Goal: Transaction & Acquisition: Purchase product/service

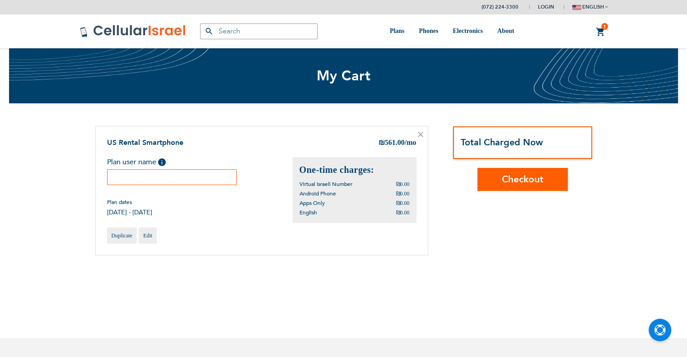
click at [179, 177] on input "text" at bounding box center [172, 177] width 130 height 16
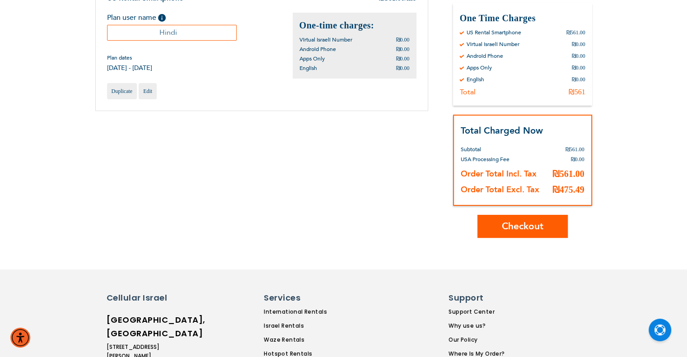
scroll to position [181, 0]
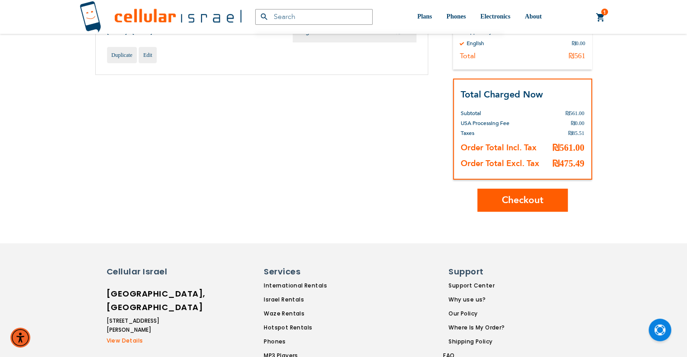
type input "Hindi"
click at [526, 206] on button "Checkout" at bounding box center [522, 200] width 90 height 23
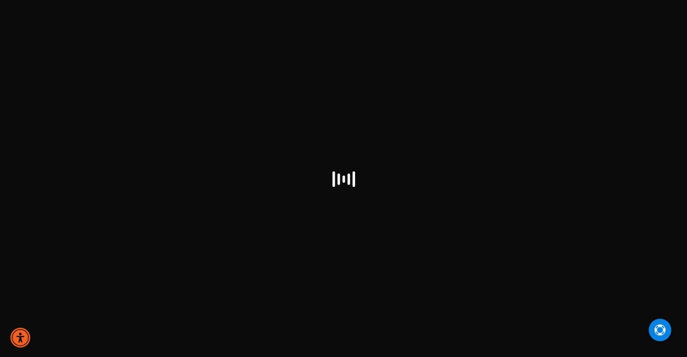
select select "IL"
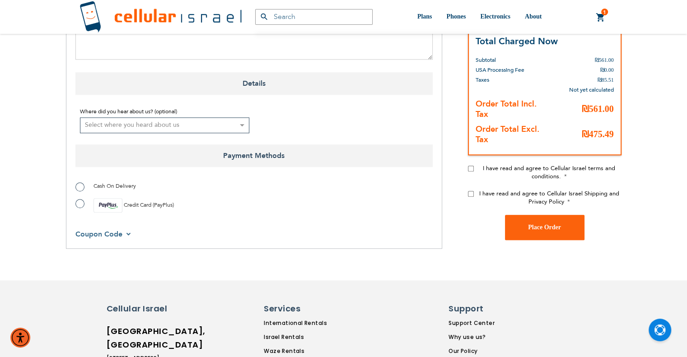
scroll to position [813, 0]
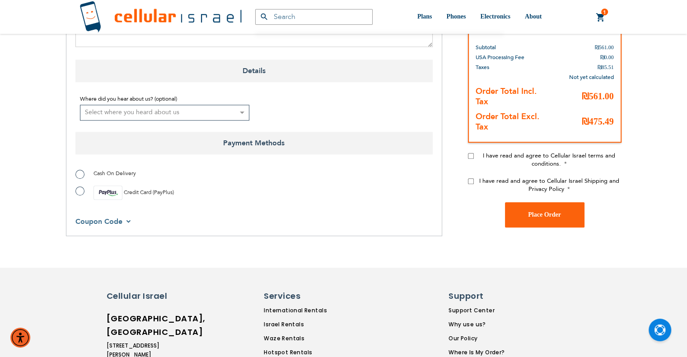
click at [155, 195] on span "Credit Card (PayPlus)" at bounding box center [149, 192] width 50 height 7
radio input "true"
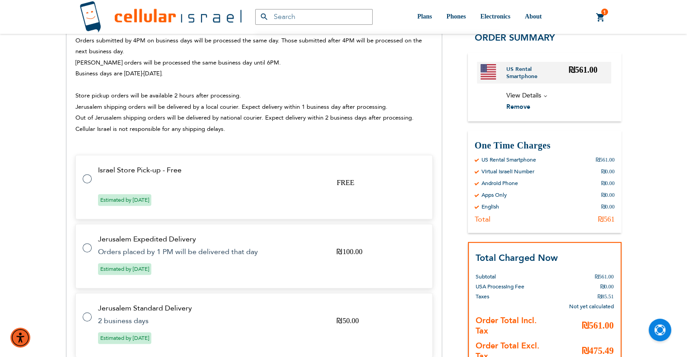
click at [215, 190] on tr "Israel Store Pick-up - Free FREE Estimated by Nov 9th, 2025" at bounding box center [253, 187] width 357 height 65
radio input "true"
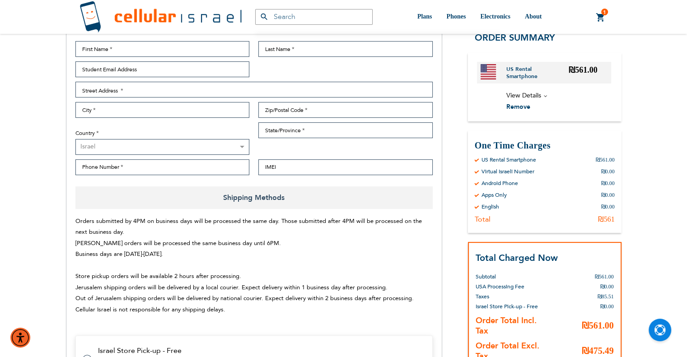
scroll to position [45, 0]
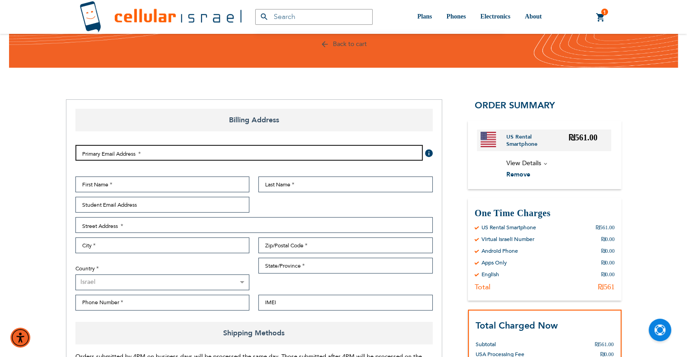
click at [176, 153] on input "Email Address" at bounding box center [248, 153] width 347 height 16
paste input "hindiher120@gmail.com"
type input "hindiher120@gmail.com"
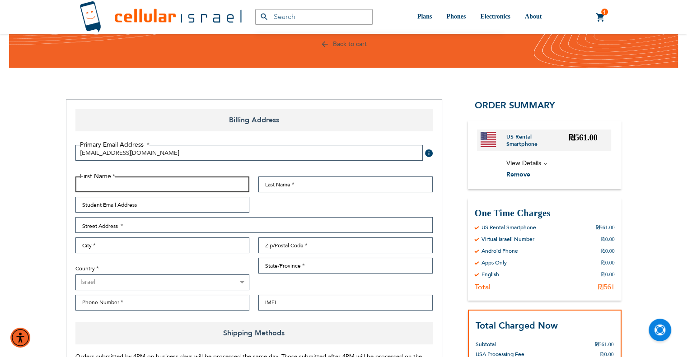
click at [182, 181] on input "First Name" at bounding box center [162, 185] width 174 height 16
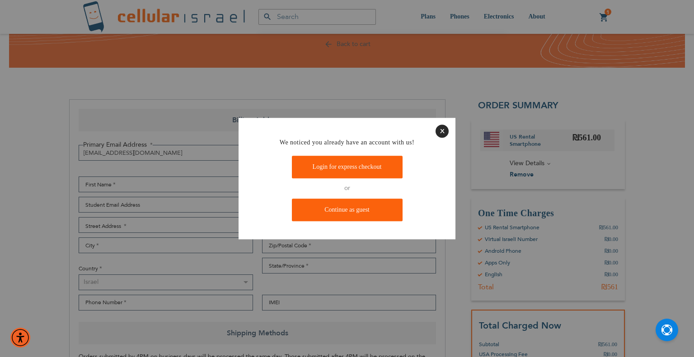
click at [444, 133] on button "Close" at bounding box center [441, 131] width 13 height 13
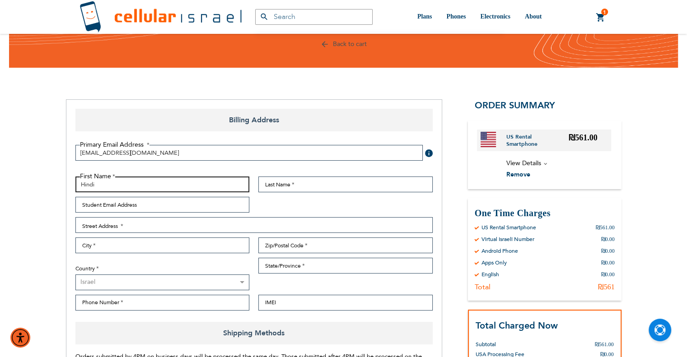
type input "Hindi"
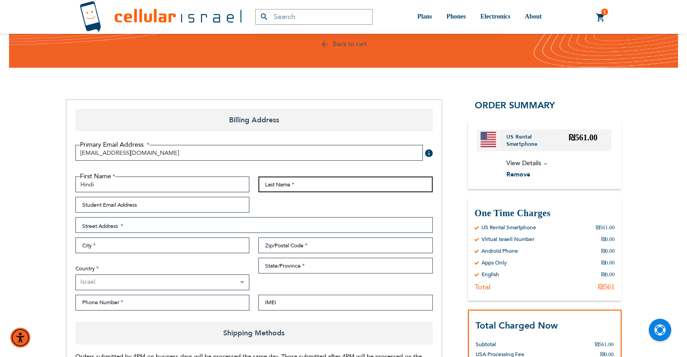
click at [328, 187] on input "Last Name" at bounding box center [345, 185] width 174 height 16
paste input "Herschberg"
type input "Herschberg"
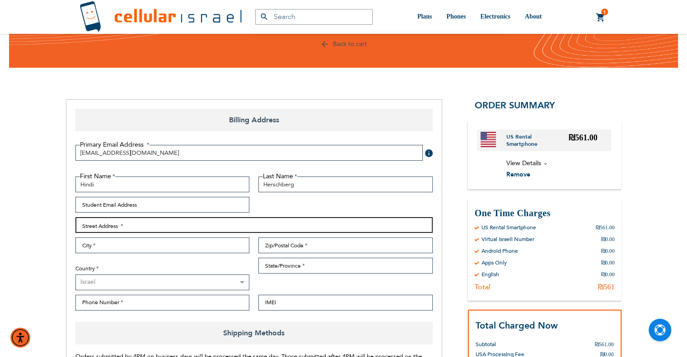
click at [230, 222] on input "Street Address: Line 1" at bounding box center [253, 225] width 357 height 16
type input "Brondeis 5"
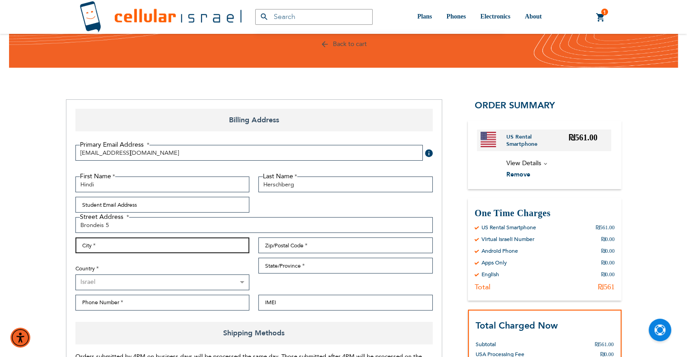
click at [215, 252] on input "City" at bounding box center [162, 246] width 174 height 16
type input "Jerusalem"
click at [188, 285] on select "Israel ────────── Canada United States" at bounding box center [162, 283] width 174 height 16
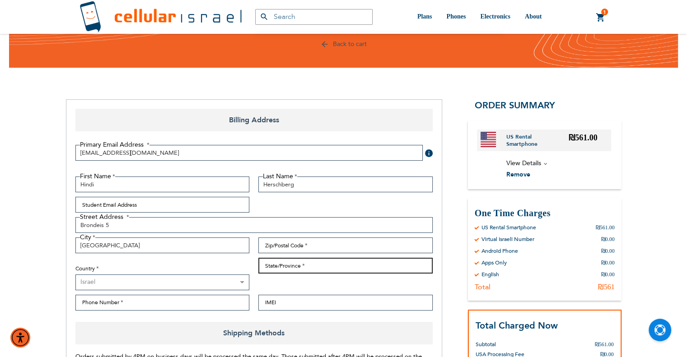
click at [299, 268] on input "State/Province" at bounding box center [345, 266] width 174 height 16
type input "IL"
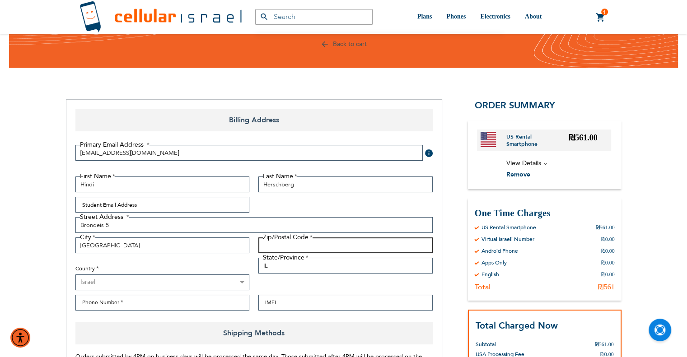
click at [303, 245] on input "Zip/Postal Code" at bounding box center [345, 246] width 174 height 16
type input "9999999"
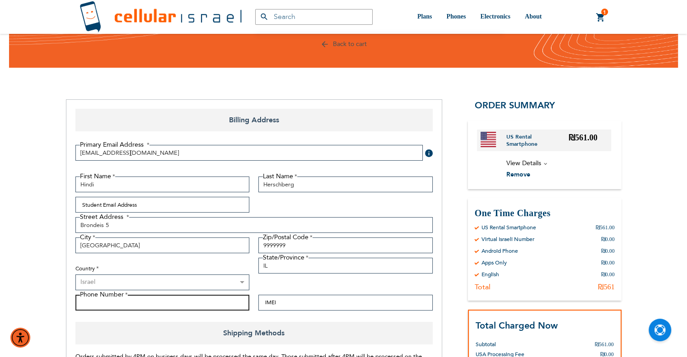
click at [182, 302] on input "Phone Number" at bounding box center [162, 303] width 174 height 16
paste input "0583277558"
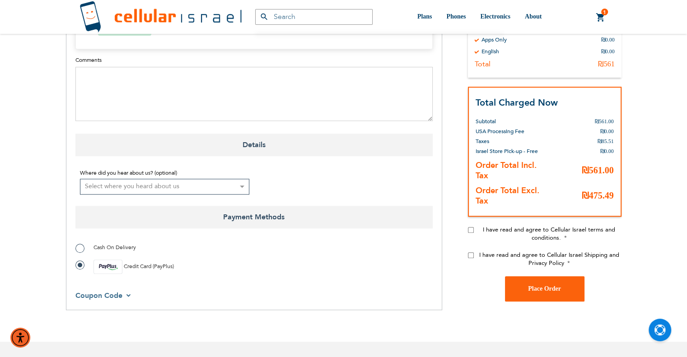
scroll to position [813, 0]
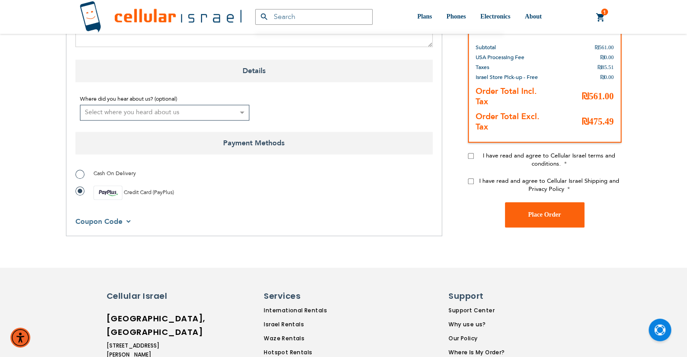
type input "0583277558"
click at [469, 160] on div "I have read and agree to Cellular Israel terms and conditions." at bounding box center [545, 163] width 154 height 25
click at [472, 156] on input "I have read and agree to Cellular Israel terms and conditions." at bounding box center [471, 156] width 6 height 6
checkbox input "true"
click at [470, 178] on input "I have read and agree to Cellular Israel Shipping and Privacy Policy" at bounding box center [471, 181] width 6 height 6
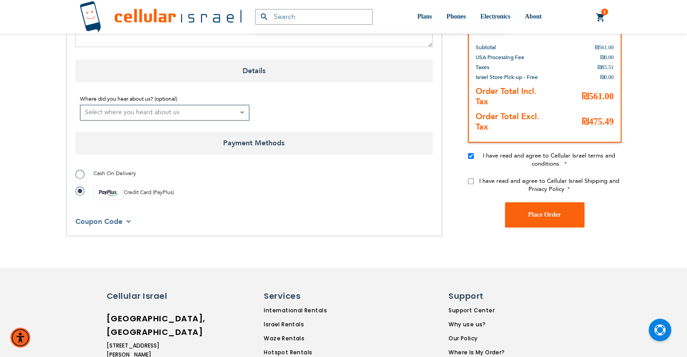
checkbox input "true"
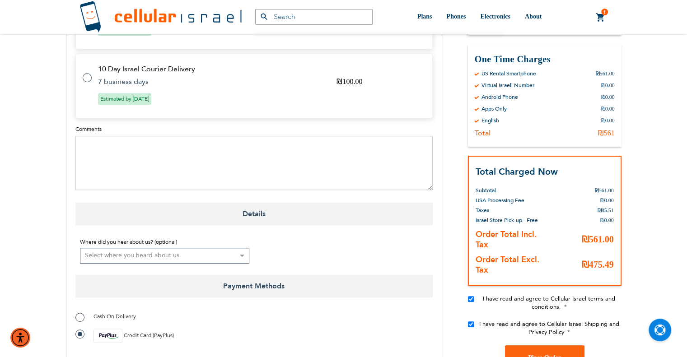
scroll to position [768, 0]
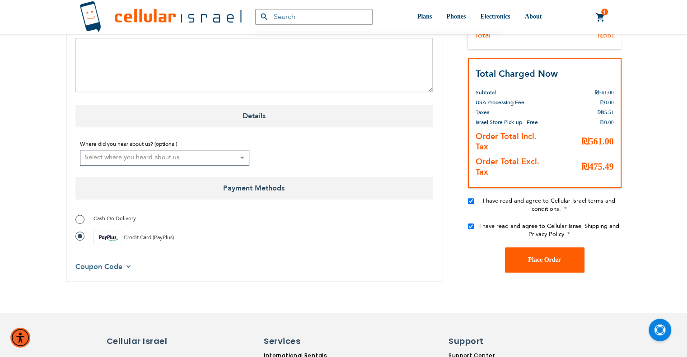
click at [563, 262] on button "Place Order" at bounding box center [544, 259] width 79 height 25
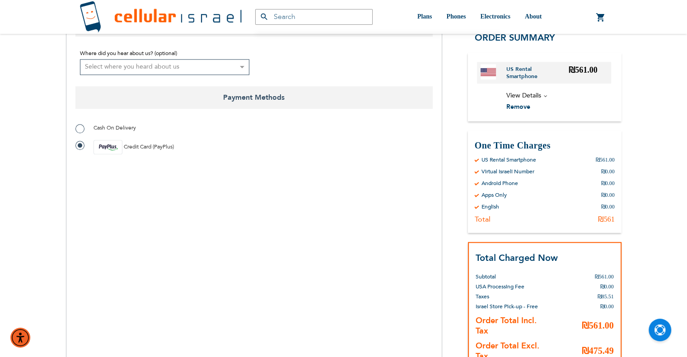
scroll to position [754, 0]
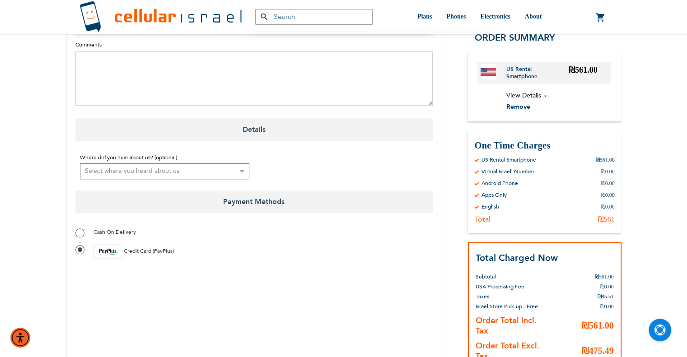
click at [116, 231] on span "Cash On Delivery" at bounding box center [114, 232] width 42 height 7
radio input "true"
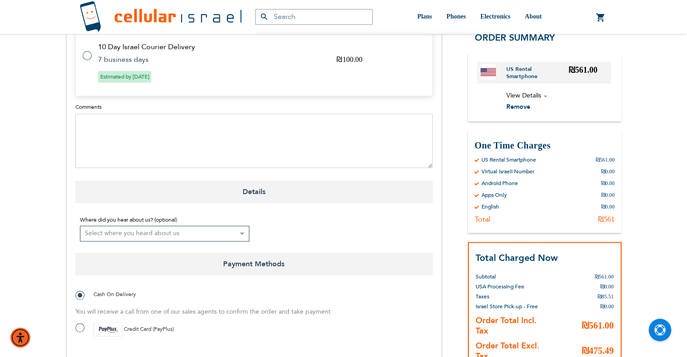
scroll to position [574, 0]
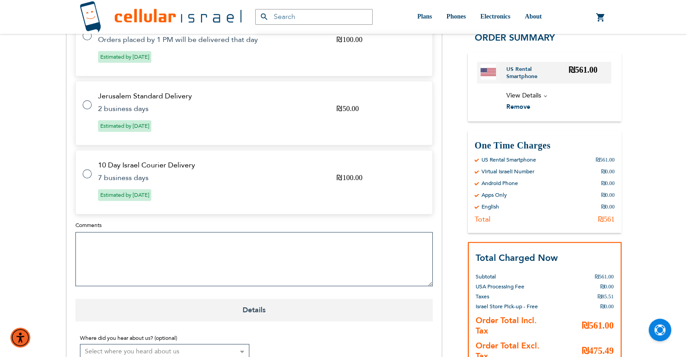
drag, startPoint x: 296, startPoint y: 256, endPoint x: 360, endPoint y: 249, distance: 65.0
click at [296, 256] on textarea "Comments" at bounding box center [253, 259] width 357 height 54
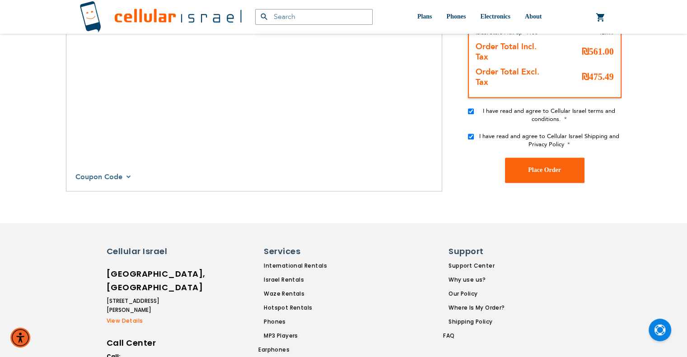
scroll to position [1206, 0]
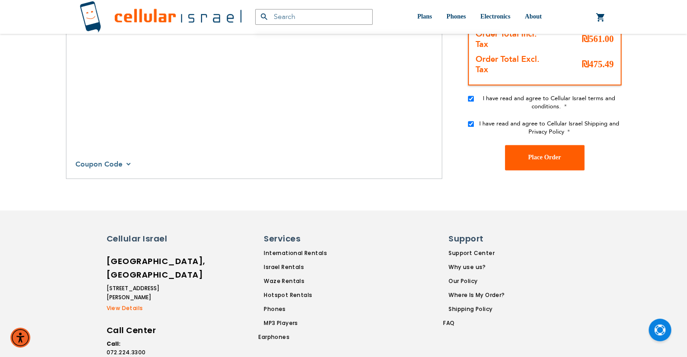
type textarea "She wants to pay cash when she picks up phone - said she did it last time"
click at [528, 159] on button "Place Order" at bounding box center [544, 157] width 79 height 25
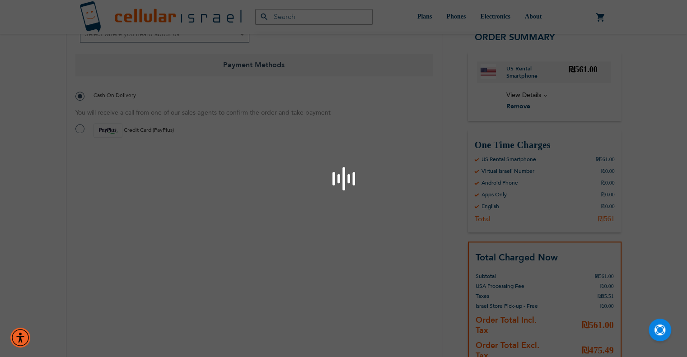
scroll to position [845, 0]
